Goal: Task Accomplishment & Management: Manage account settings

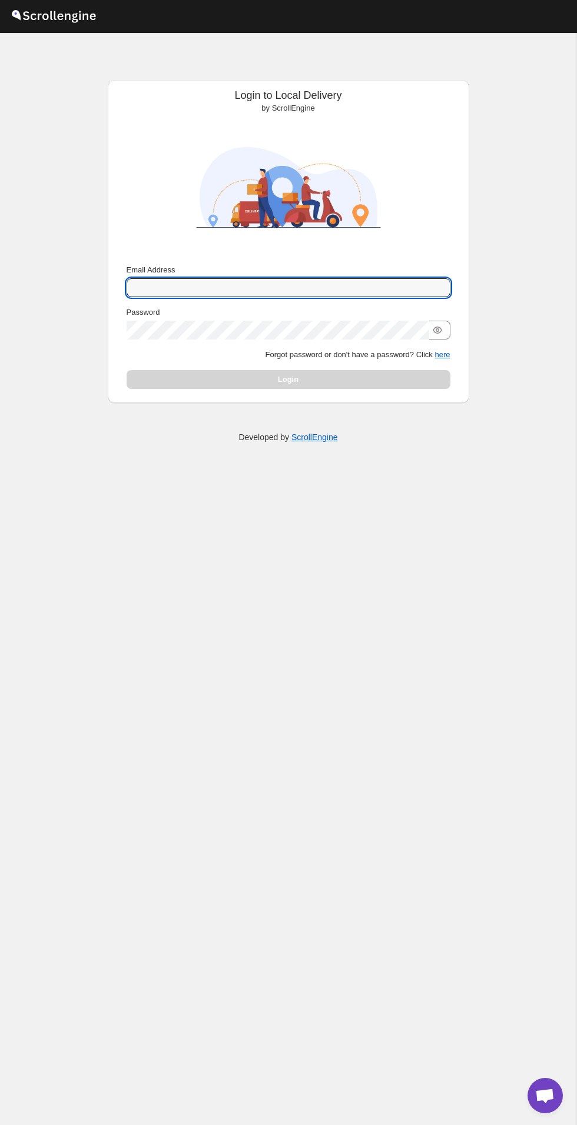
click at [291, 286] on input "Email Address" at bounding box center [288, 287] width 324 height 19
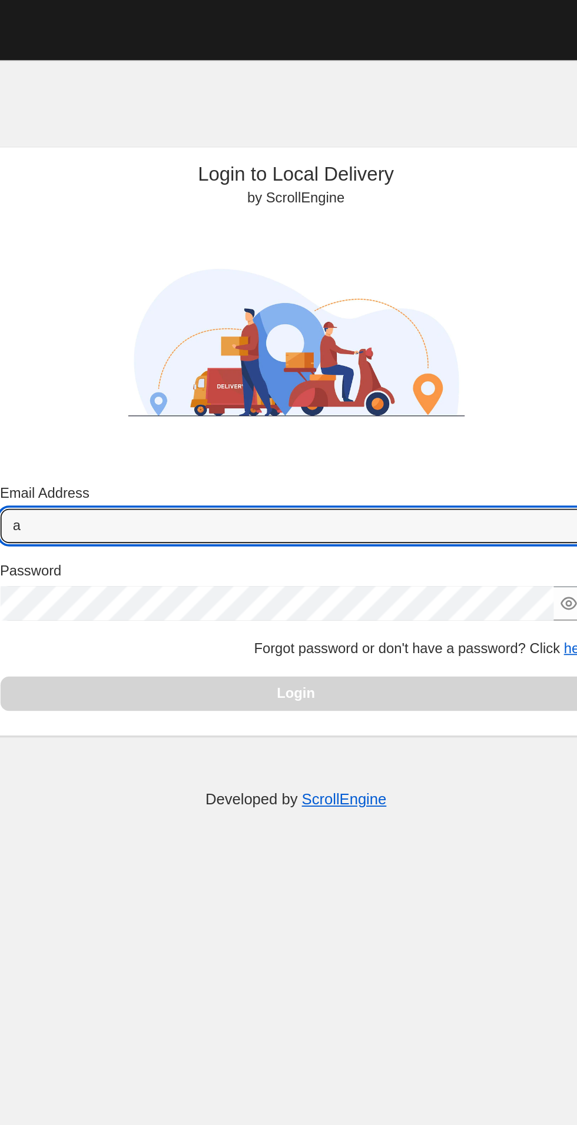
type input "[EMAIL_ADDRESS][DOMAIN_NAME]"
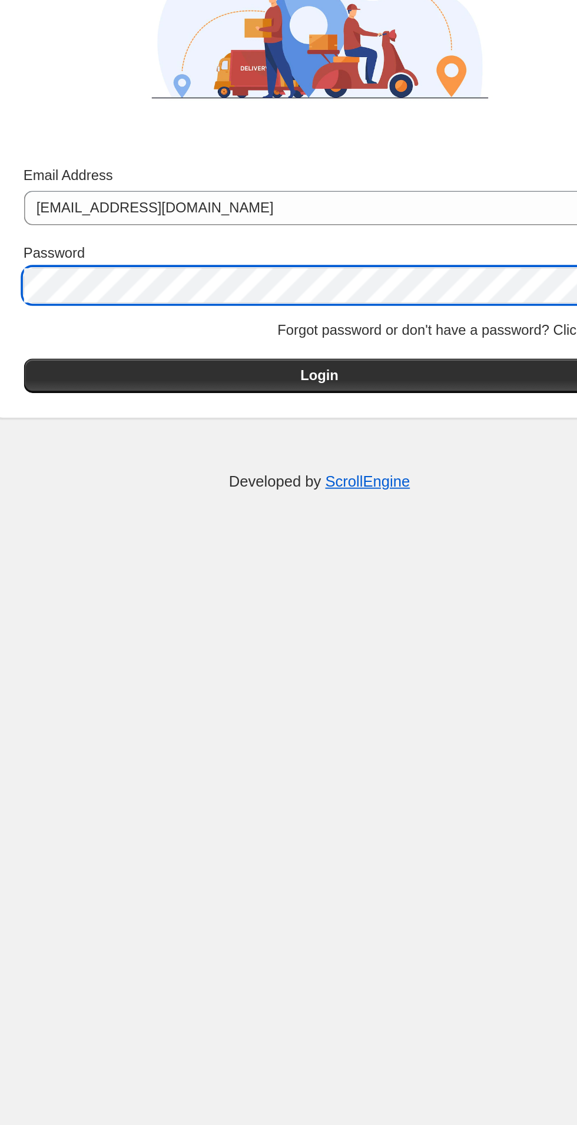
click at [264, 378] on button "Login" at bounding box center [288, 379] width 324 height 19
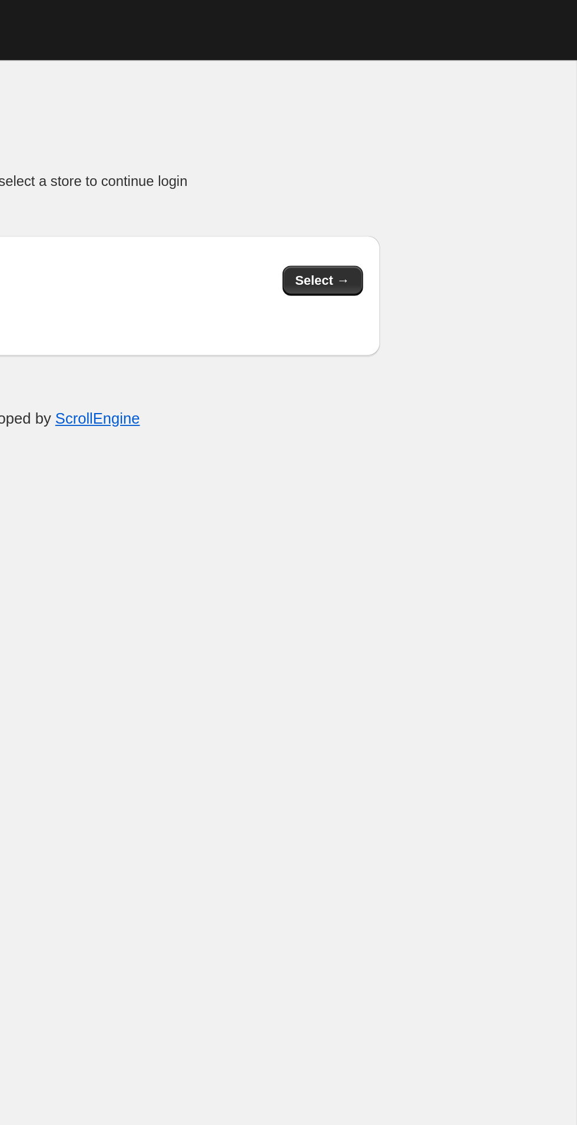
click at [441, 156] on span "Select →" at bounding box center [437, 153] width 30 height 9
